Goal: Task Accomplishment & Management: Use online tool/utility

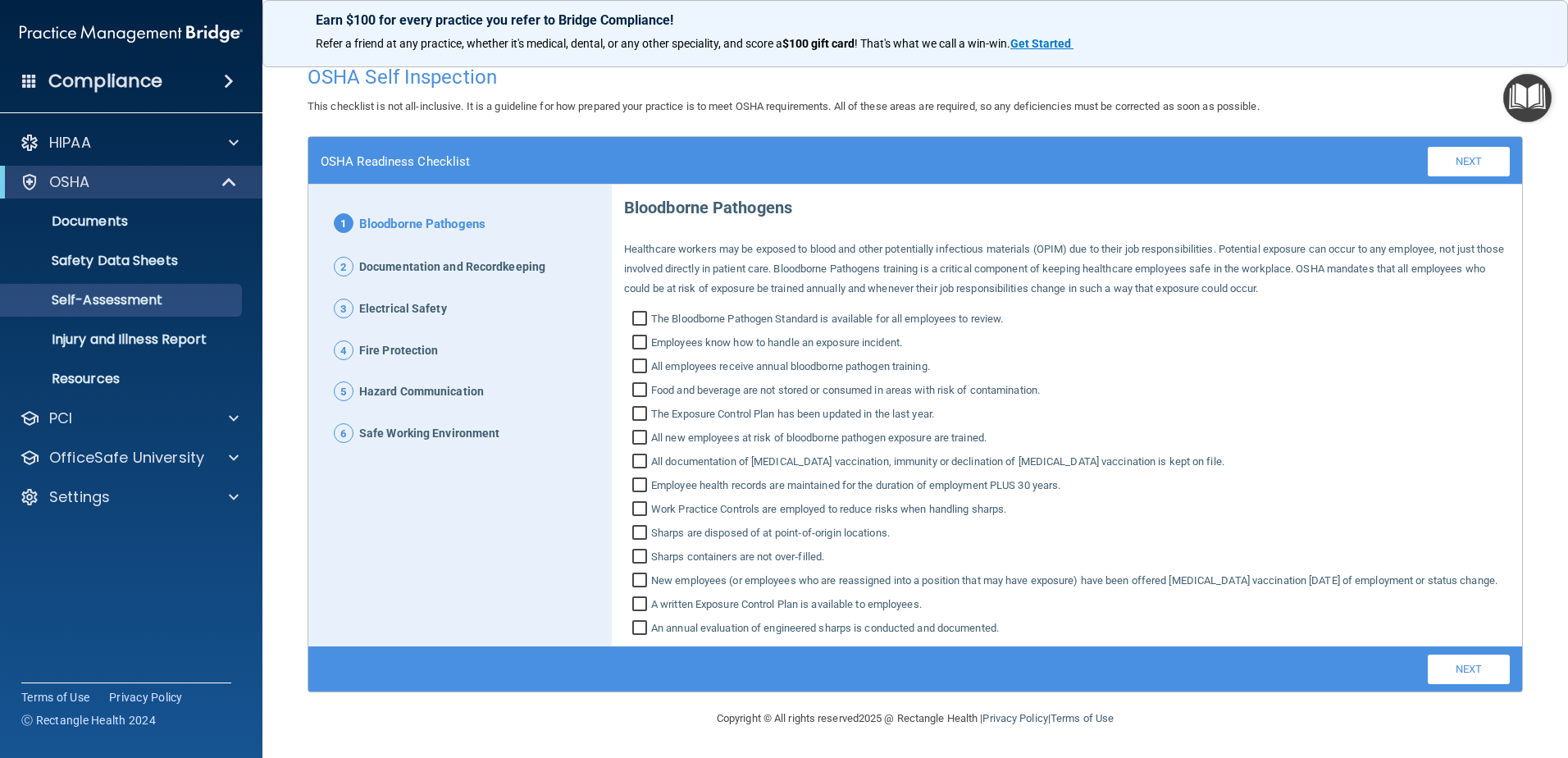
scroll to position [32, 0]
click at [639, 384] on input "Food and beverage are not stored or consumed in areas with risk of contaminatio…" at bounding box center [642, 392] width 19 height 17
checkbox input "true"
click at [635, 455] on input "All documentation of [MEDICAL_DATA] vaccination, immunity or declination of [ME…" at bounding box center [642, 464] width 19 height 17
checkbox input "true"
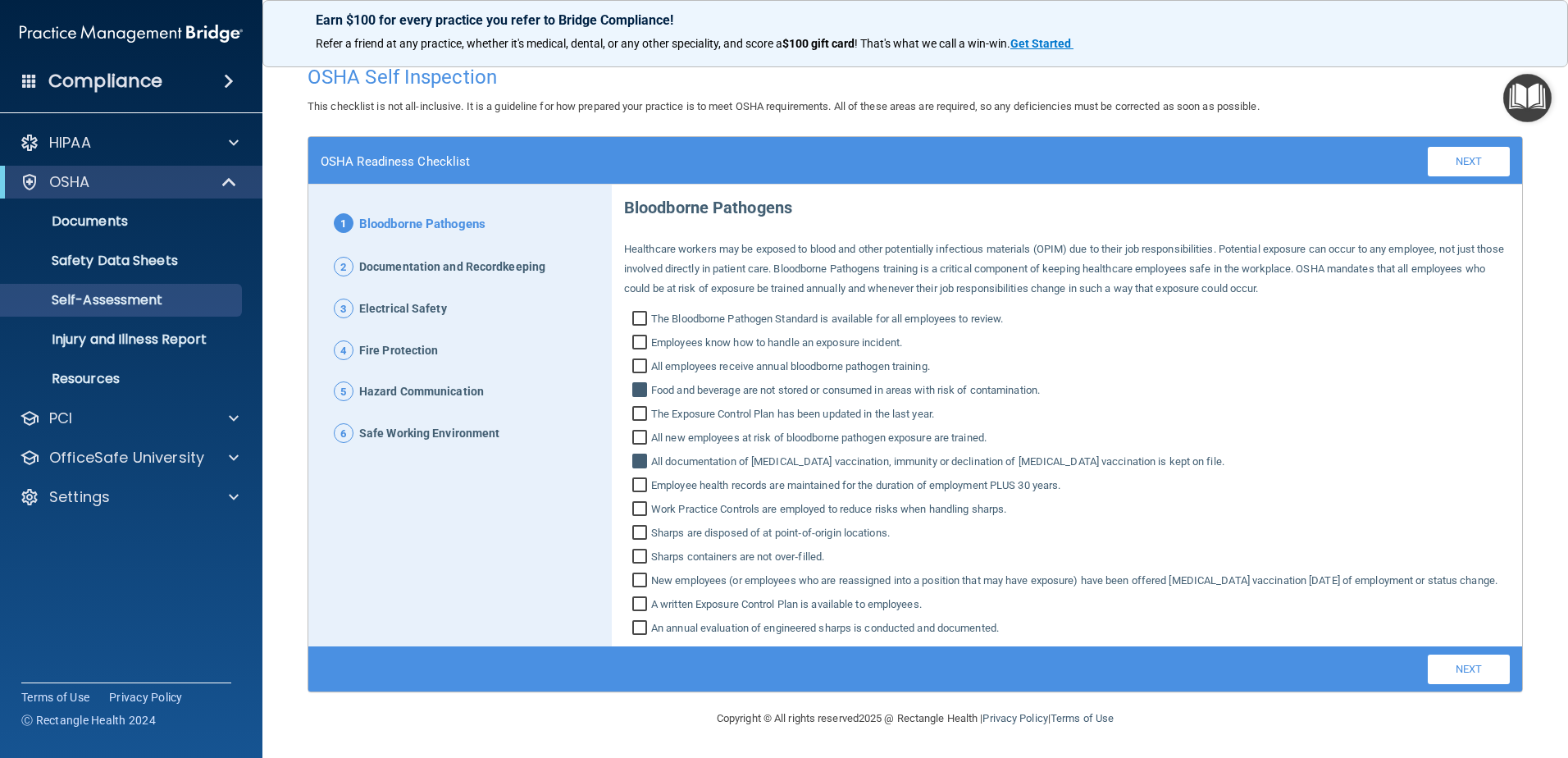
click at [643, 479] on input "Employee health records are maintained for the duration of employment PLUS 30 y…" at bounding box center [642, 487] width 19 height 17
checkbox input "true"
click at [638, 503] on input "Work Practice Controls are employed to reduce risks when handling sharps." at bounding box center [642, 511] width 19 height 17
checkbox input "true"
click at [634, 527] on input "Sharps are disposed of at point‐of‐origin locations." at bounding box center [642, 535] width 19 height 17
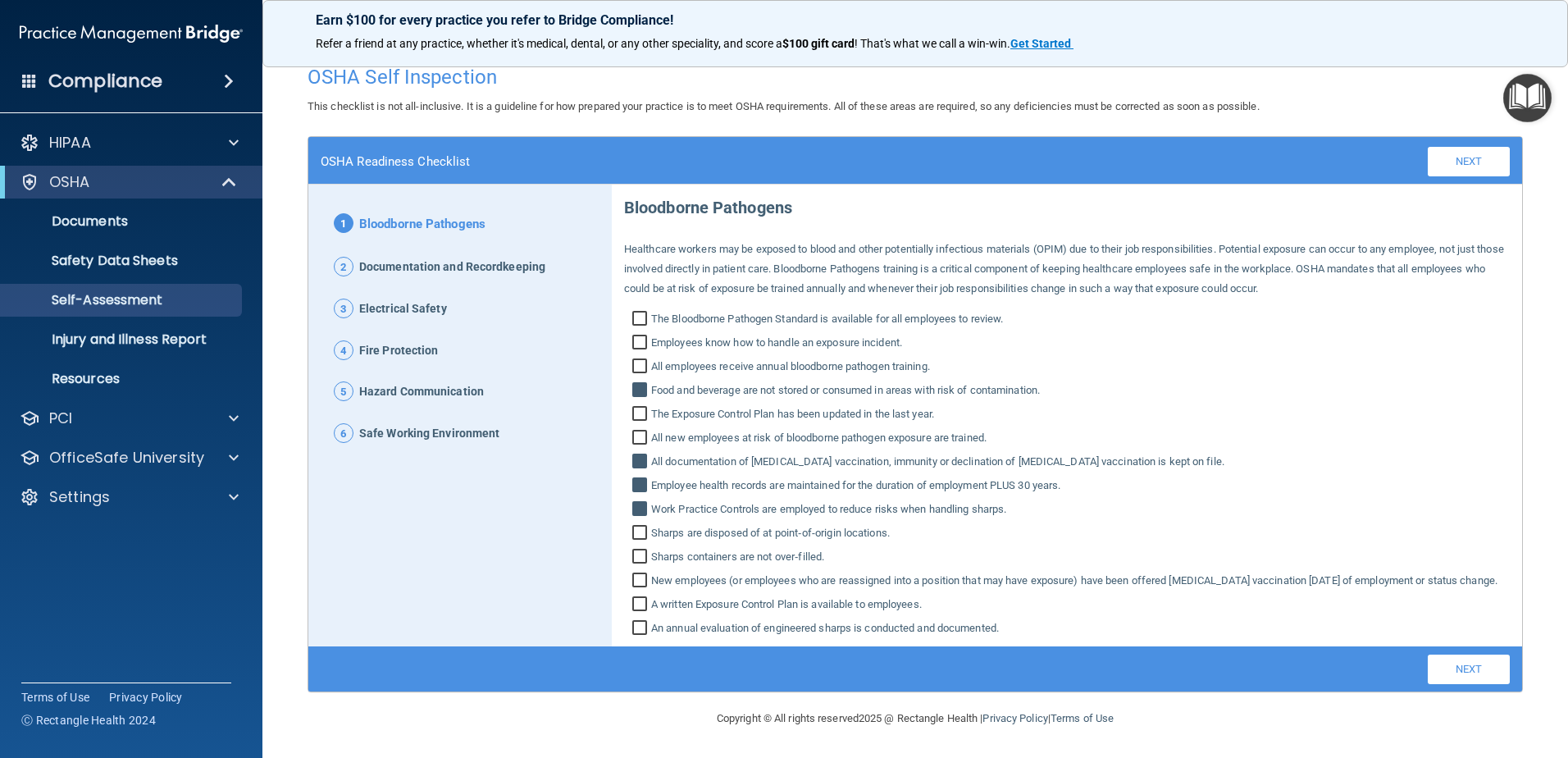
checkbox input "true"
click at [637, 551] on input "Sharps containers are not over‐filled." at bounding box center [642, 559] width 19 height 17
checkbox input "true"
click at [635, 336] on input "Employees know how to handle an exposure incident." at bounding box center [642, 344] width 19 height 17
checkbox input "true"
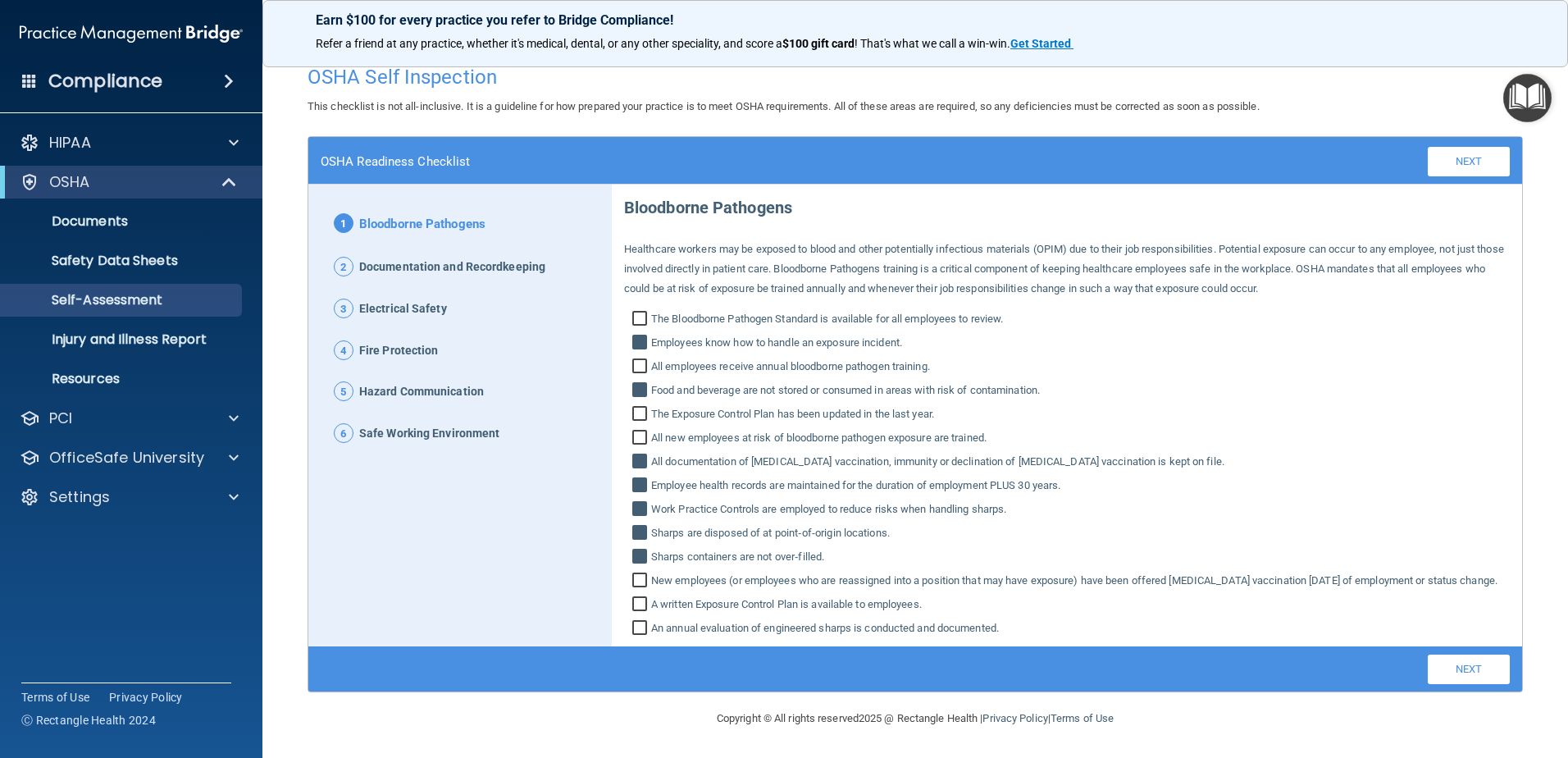
click at [640, 313] on input "The Bloodborne Pathogen Standard is available for all employees to review." at bounding box center [642, 321] width 19 height 17
checkbox input "true"
